Goal: Task Accomplishment & Management: Use online tool/utility

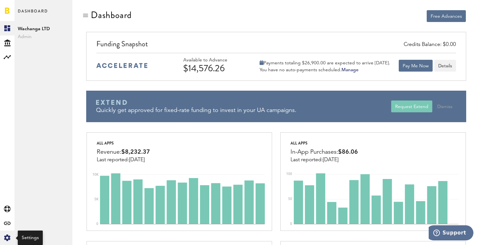
click at [10, 237] on icon at bounding box center [7, 238] width 6 height 7
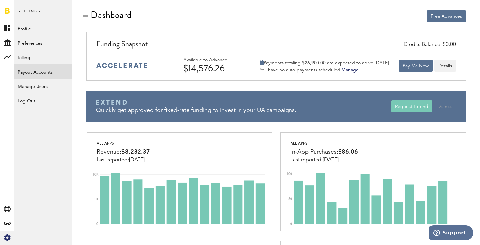
click at [46, 73] on link "Payout Accounts" at bounding box center [43, 71] width 58 height 14
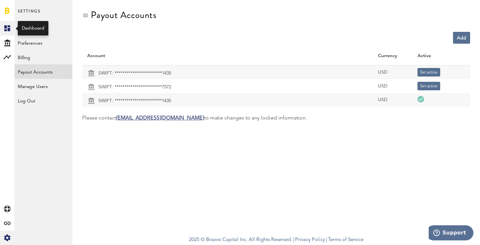
click at [7, 27] on rect at bounding box center [7, 28] width 8 height 8
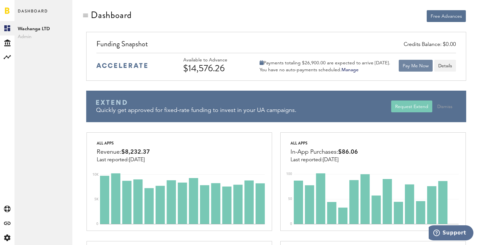
click at [416, 66] on button "Pay Me Now" at bounding box center [416, 66] width 34 height 12
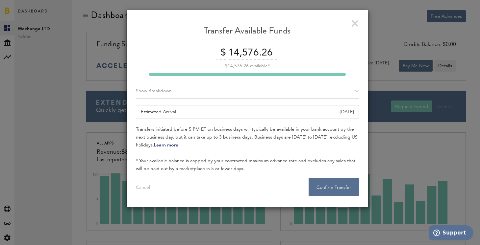
drag, startPoint x: 249, startPoint y: 52, endPoint x: 301, endPoint y: 53, distance: 52.6
click at [301, 53] on div "$ 14,576.26" at bounding box center [247, 53] width 223 height 14
type input "14,500"
click at [361, 60] on div "Transfer Available Funds $ 14,500 $14,576.26 available* Show Breakdown Apple Ap…" at bounding box center [247, 109] width 242 height 198
click at [336, 186] on button "Confirm Transfer . . ." at bounding box center [334, 187] width 50 height 18
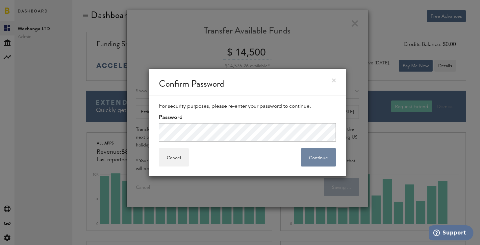
click at [324, 162] on button "Continue" at bounding box center [318, 157] width 35 height 18
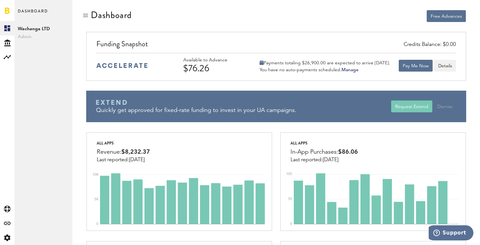
click at [336, 18] on div "Free Advances" at bounding box center [373, 16] width 186 height 12
